Goal: Navigation & Orientation: Find specific page/section

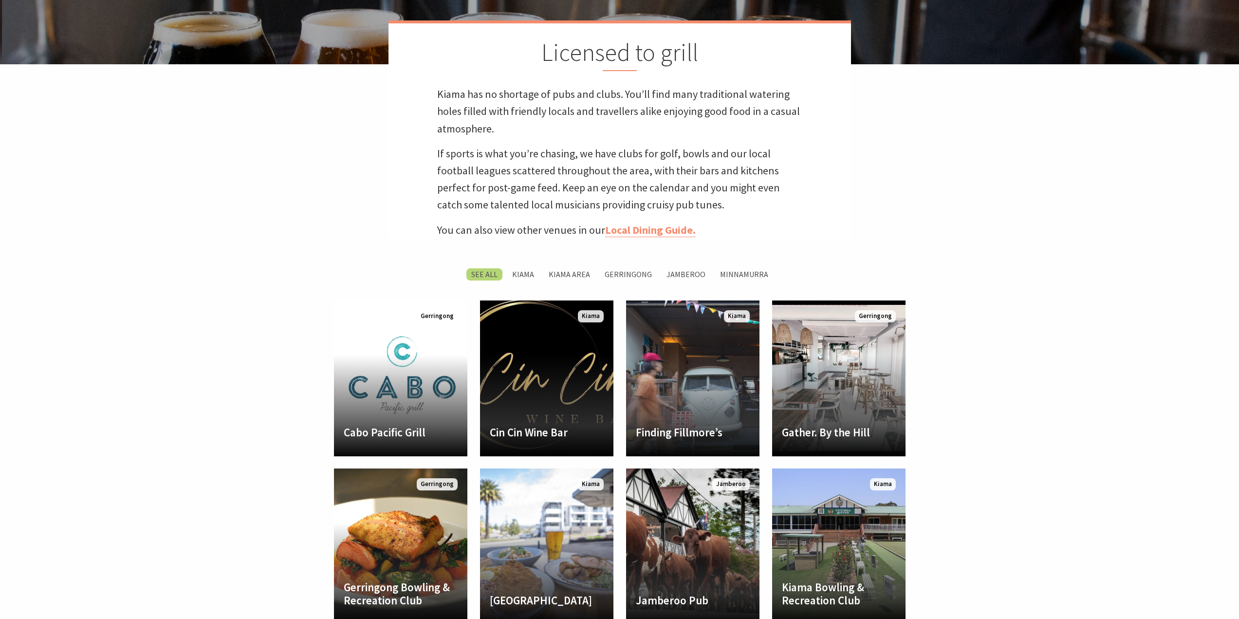
scroll to position [487, 0]
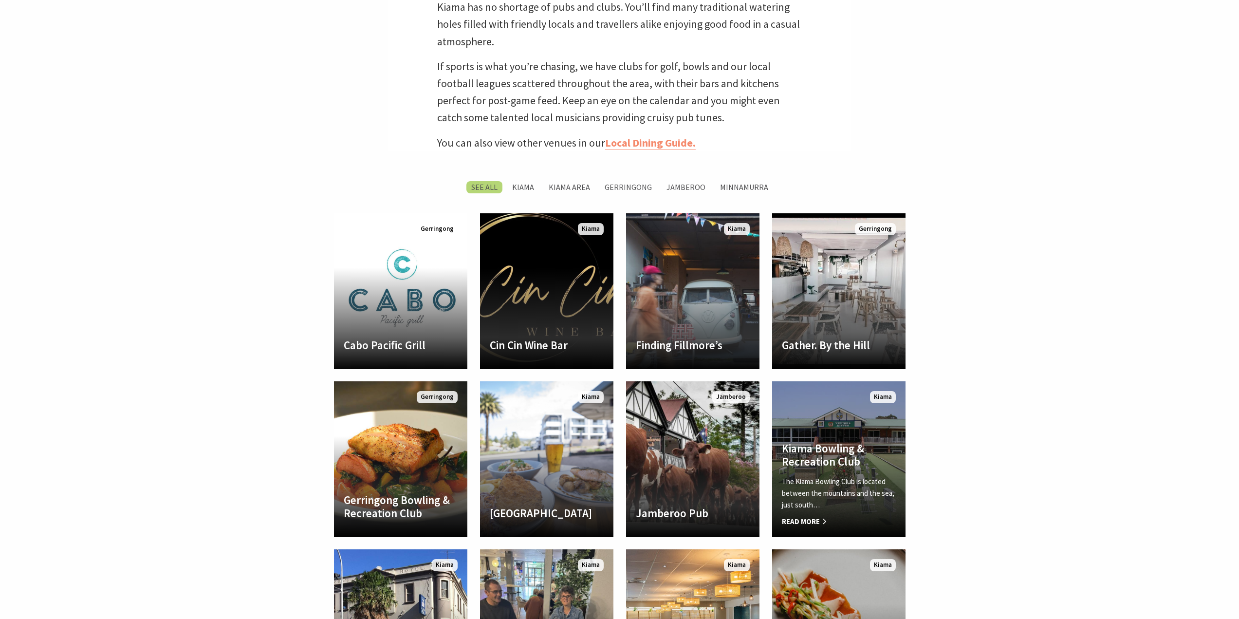
click at [852, 463] on h4 "Kiama Bowling & Recreation Club" at bounding box center [839, 454] width 114 height 27
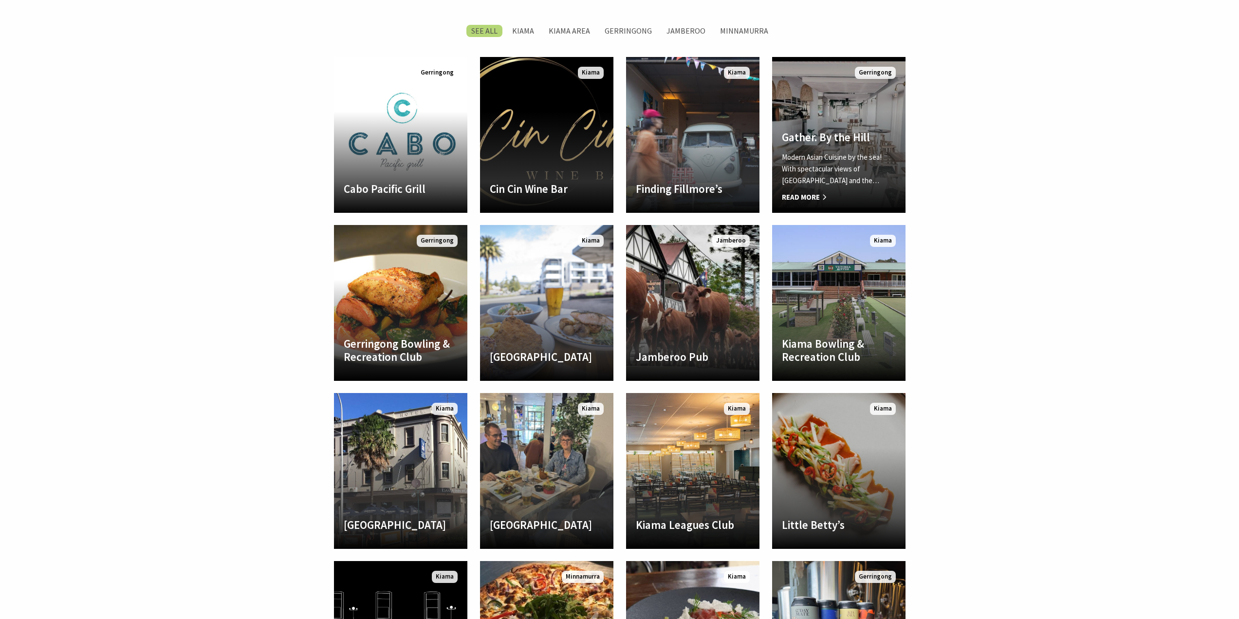
scroll to position [729, 0]
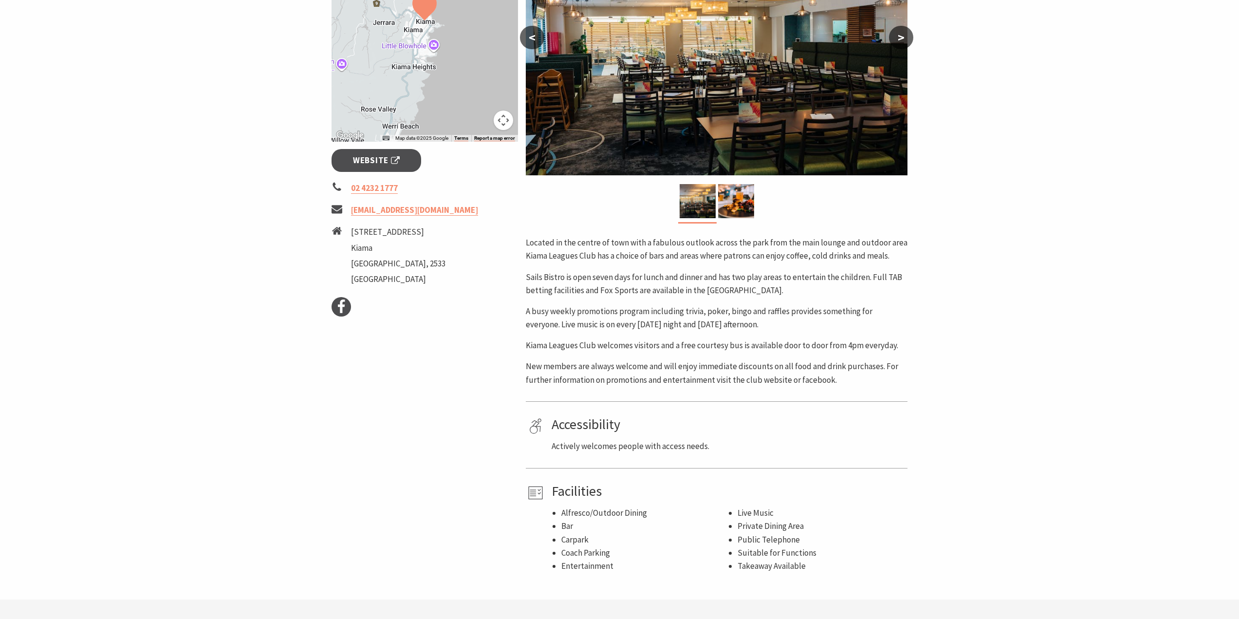
scroll to position [49, 0]
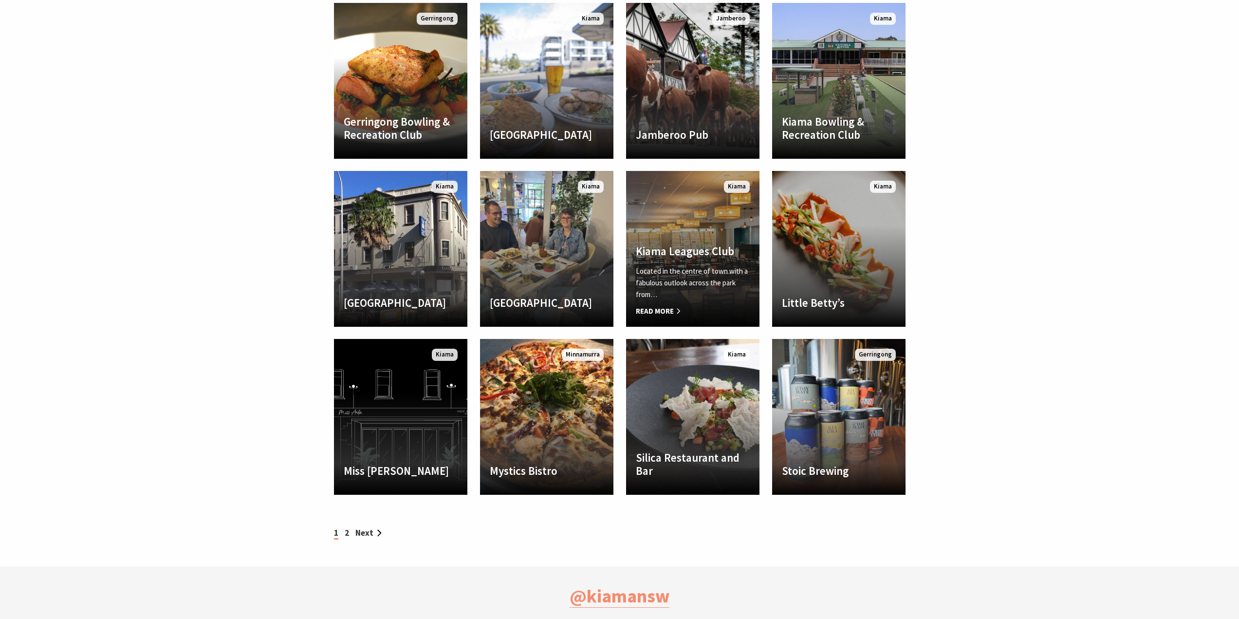
scroll to position [923, 0]
